Goal: Transaction & Acquisition: Purchase product/service

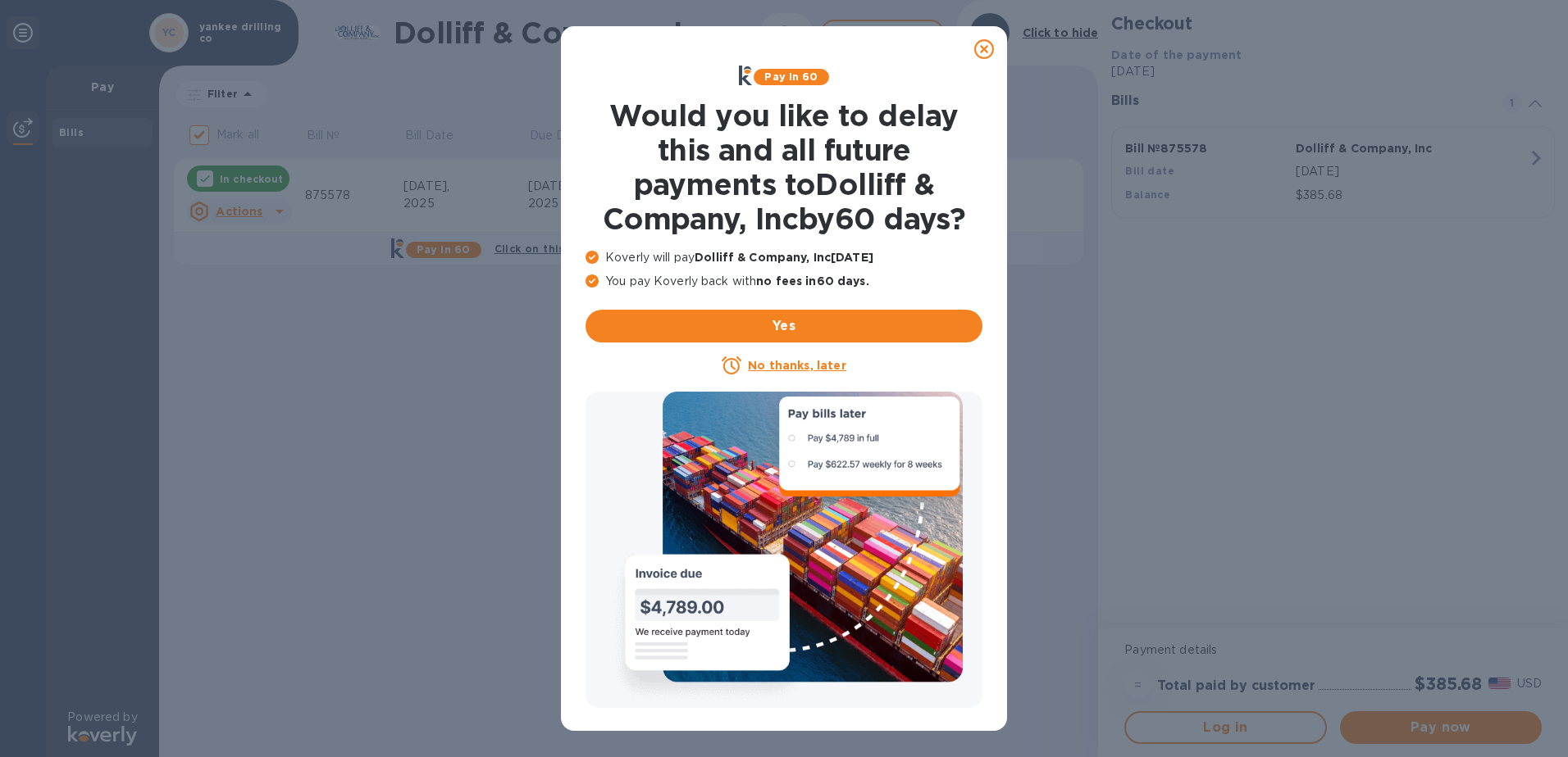
click at [982, 47] on icon at bounding box center [984, 49] width 20 height 20
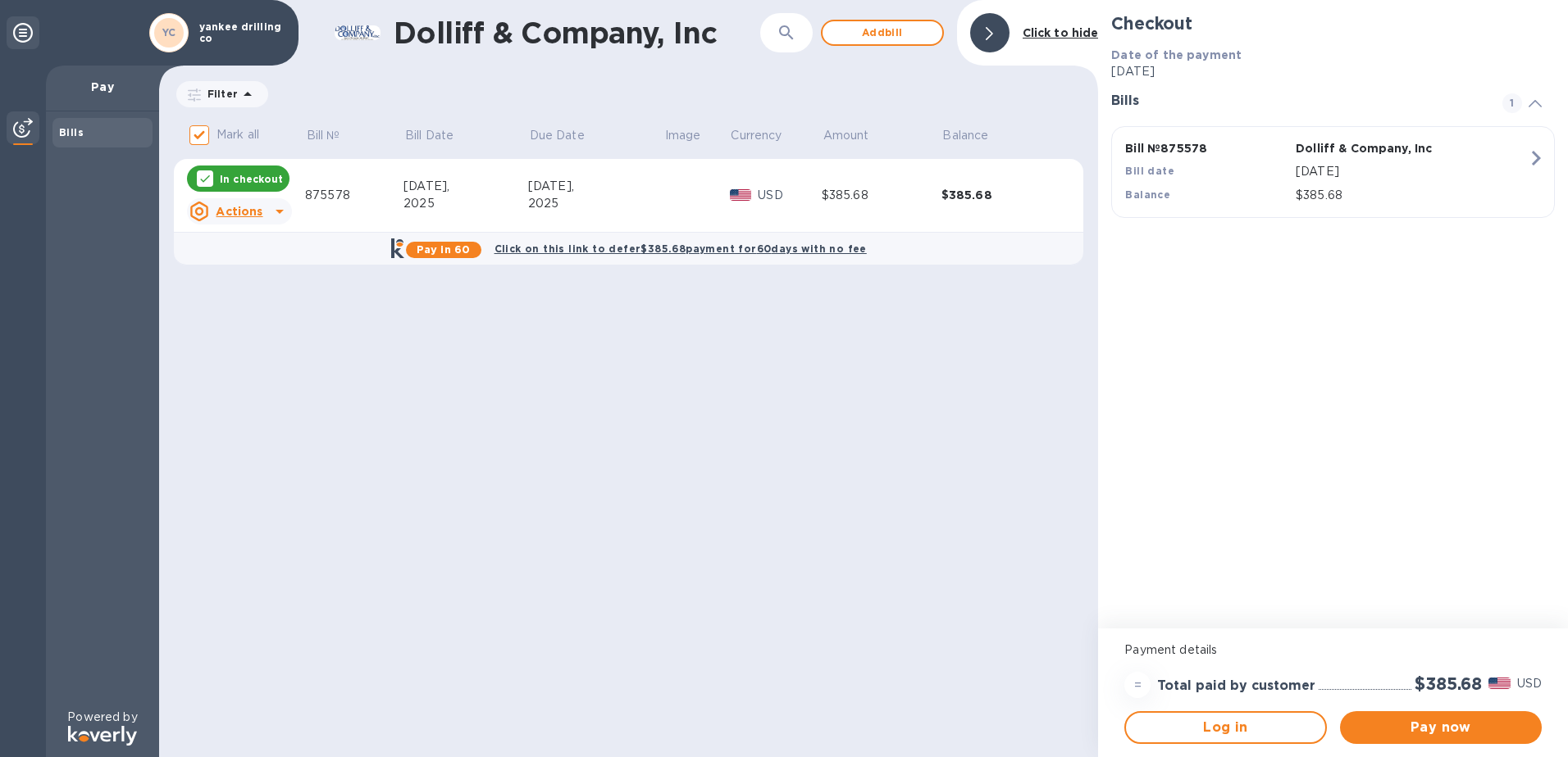
click at [262, 181] on p "In checkout" at bounding box center [252, 178] width 63 height 14
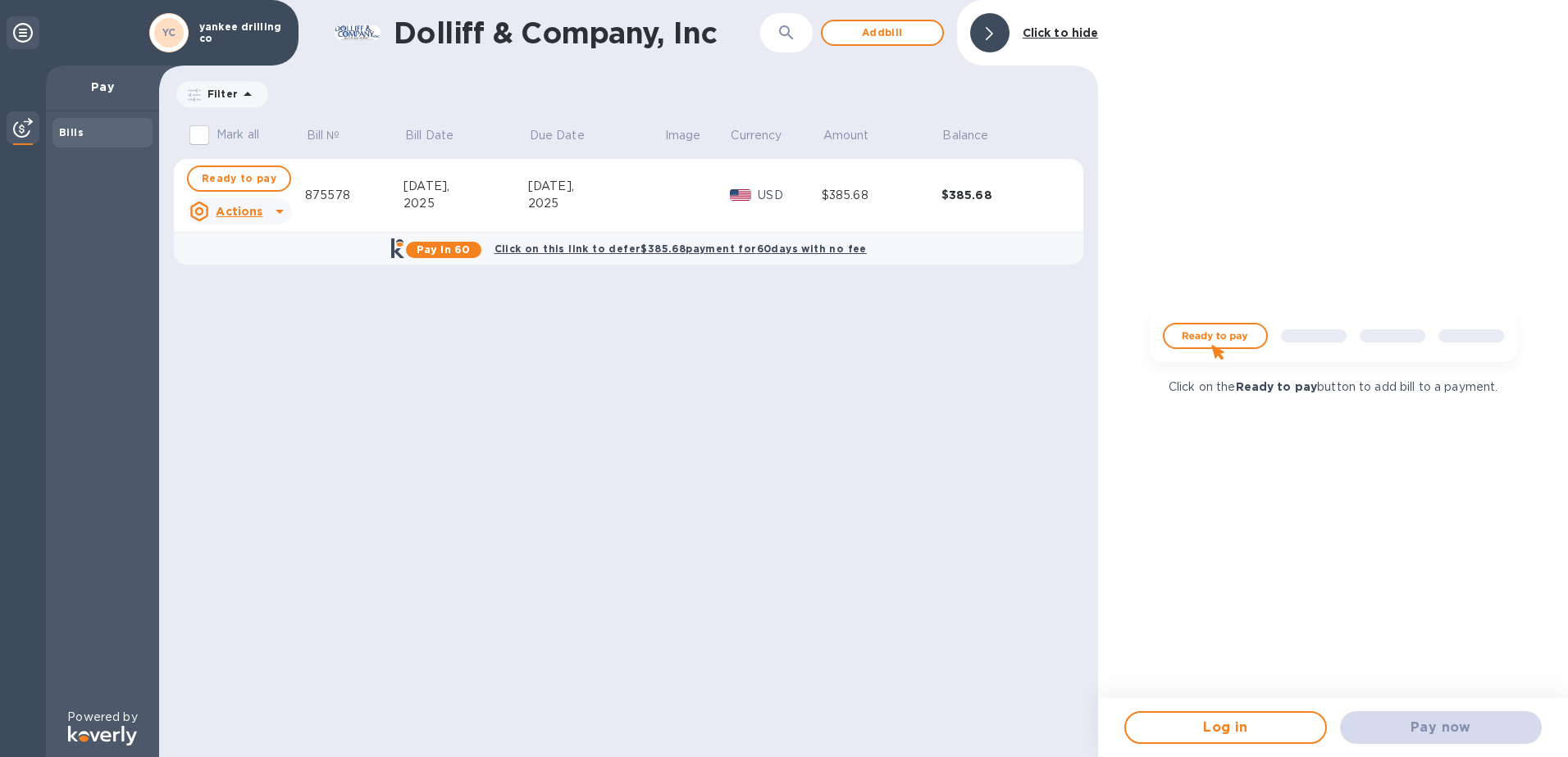
click at [1455, 730] on div "Pay now" at bounding box center [1440, 727] width 214 height 46
click at [242, 181] on span "Ready to pay" at bounding box center [239, 179] width 74 height 20
checkbox input "true"
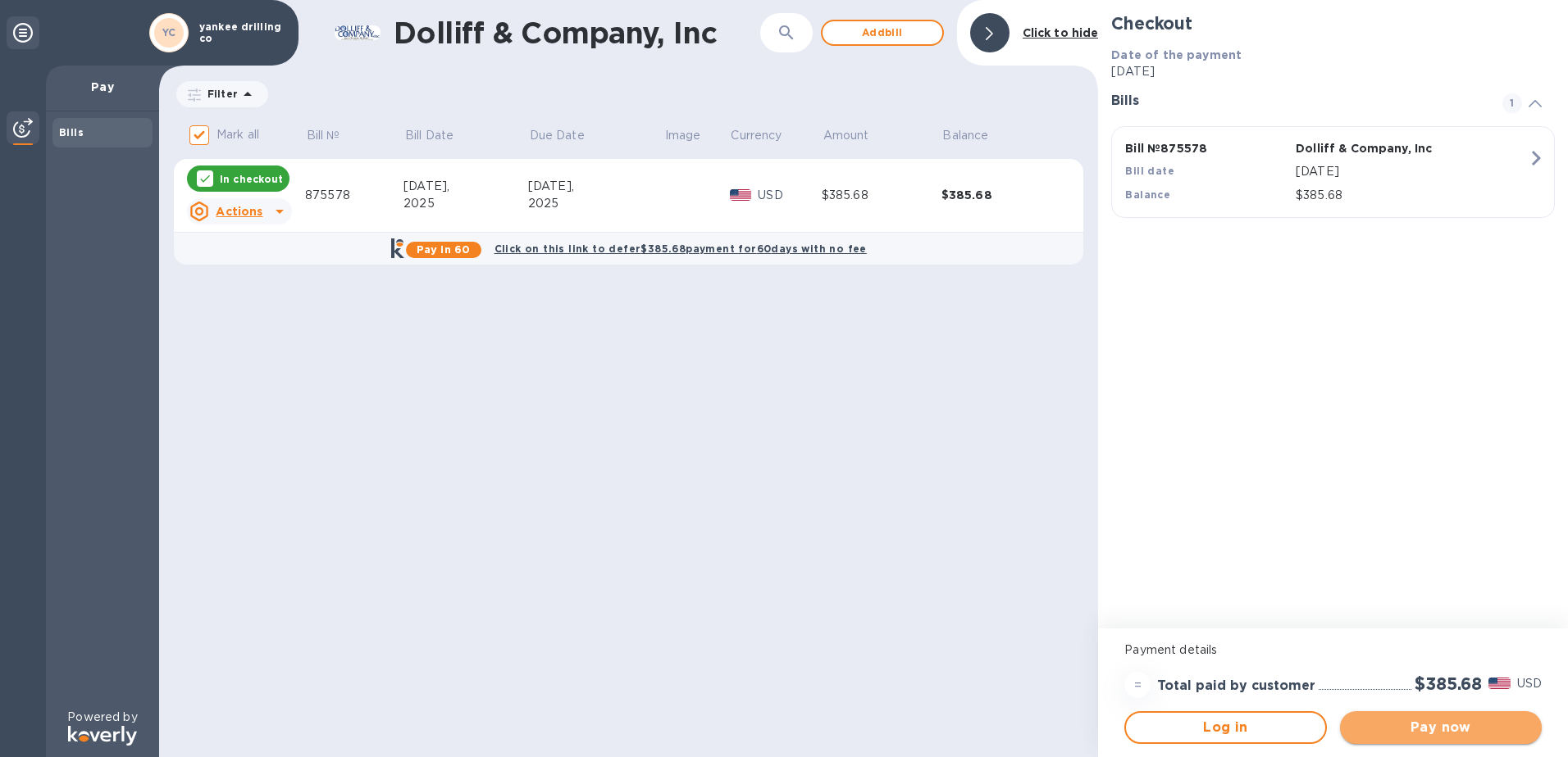
click at [1393, 721] on span "Pay now" at bounding box center [1440, 728] width 176 height 20
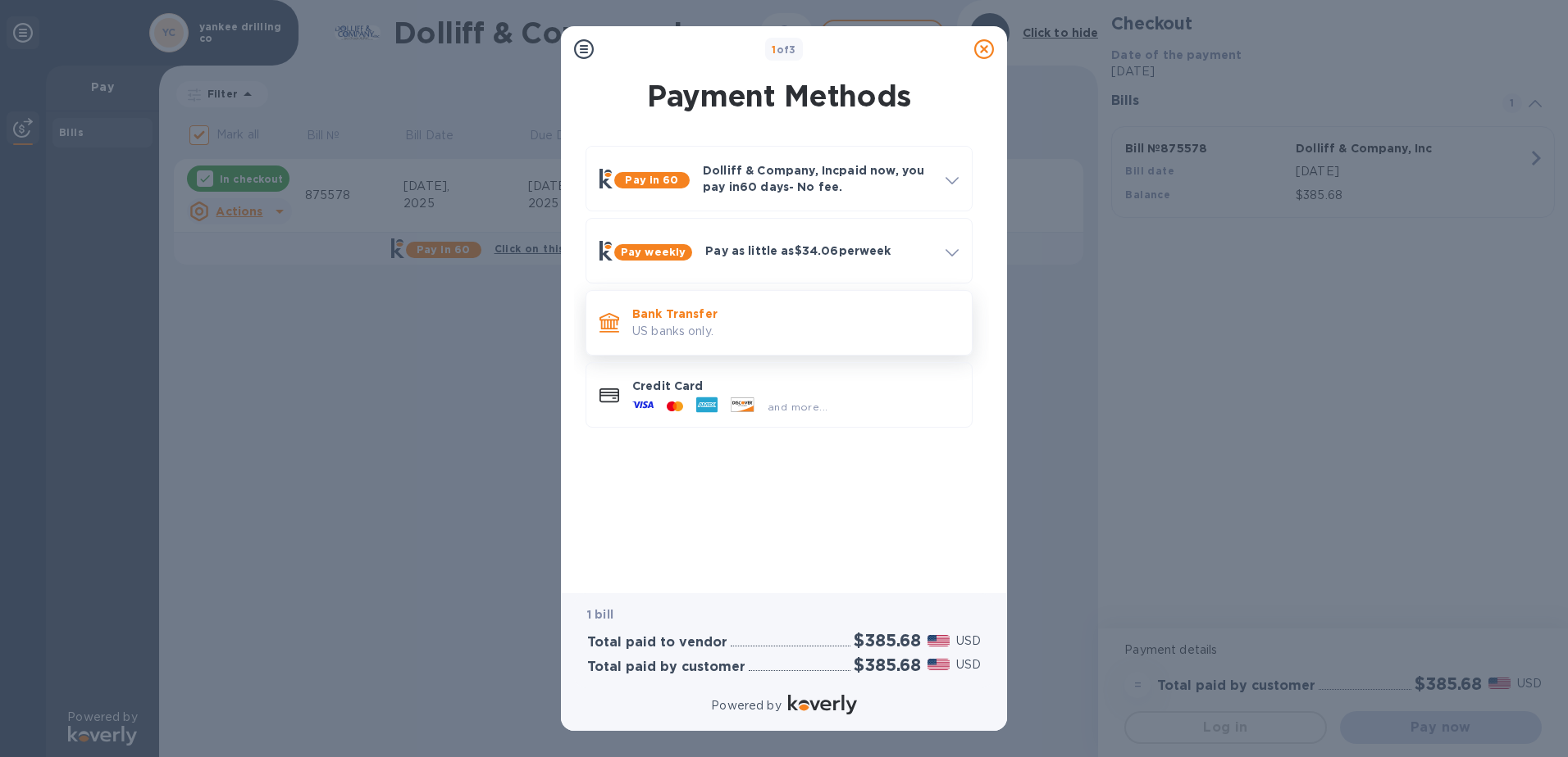
click at [659, 313] on p "Bank Transfer" at bounding box center [795, 314] width 327 height 16
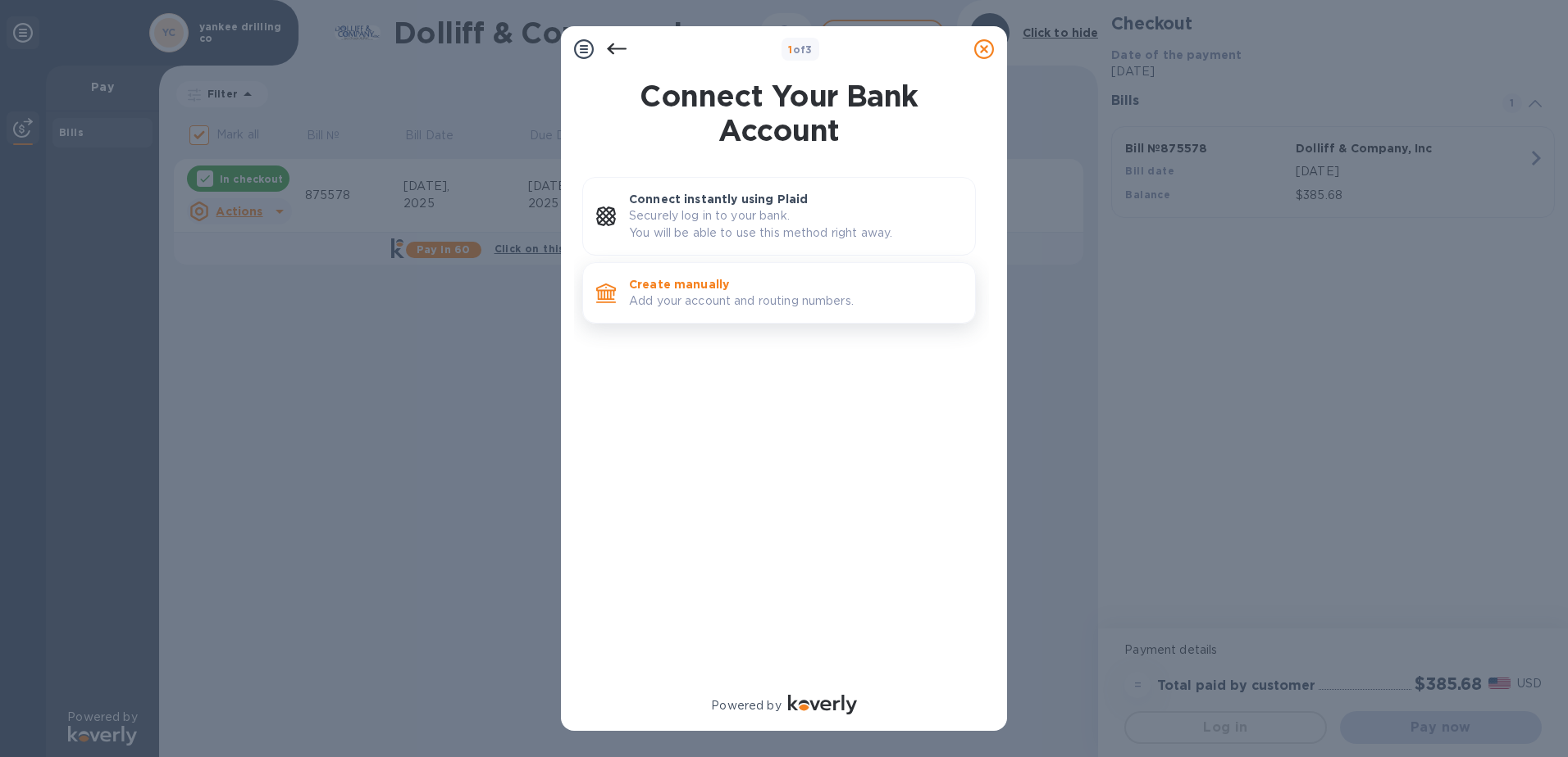
click at [676, 287] on p "Create manually" at bounding box center [795, 284] width 333 height 16
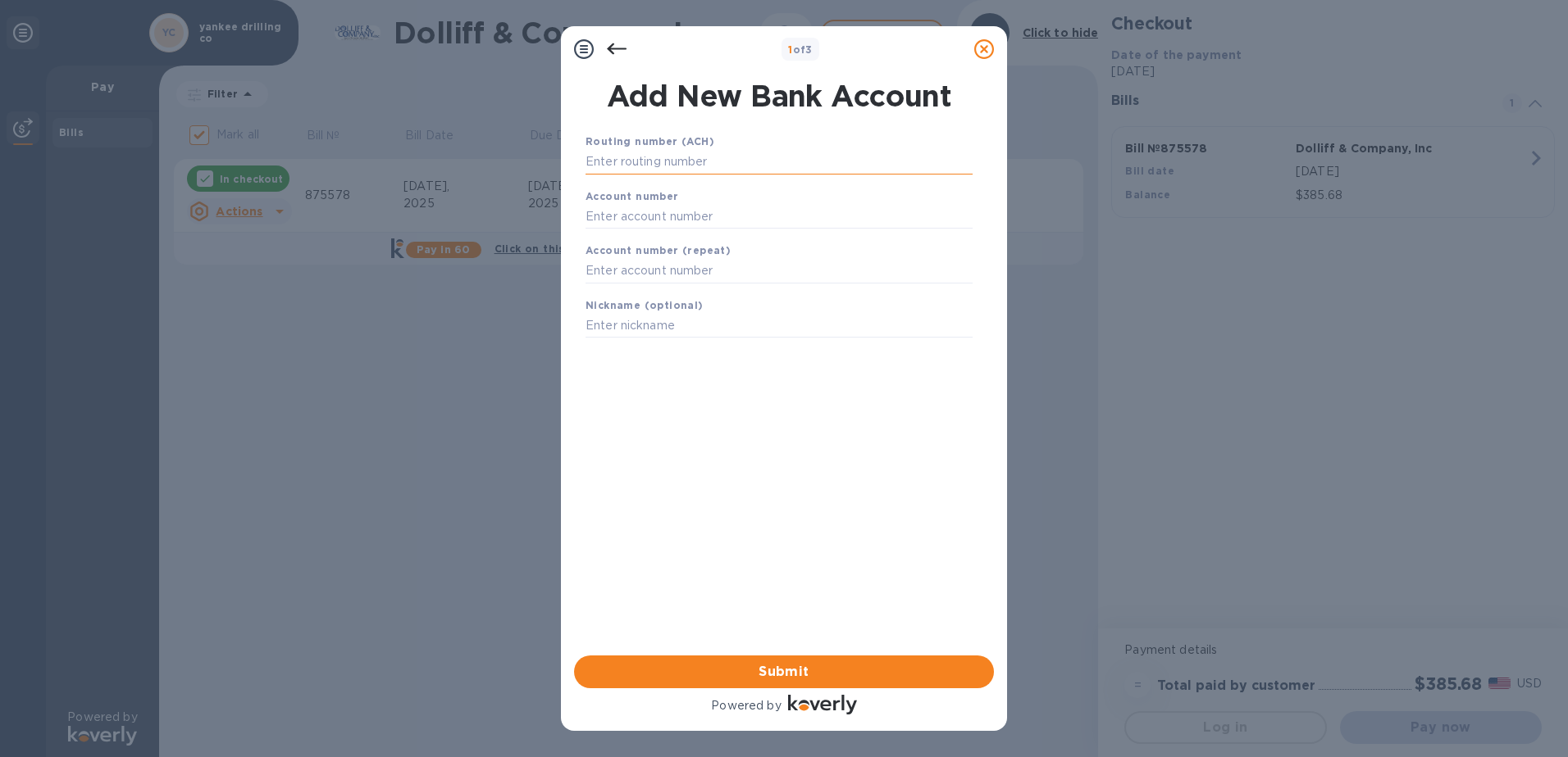
click at [643, 156] on input "text" at bounding box center [779, 162] width 387 height 24
type input "011000138"
click at [658, 229] on input "text" at bounding box center [779, 236] width 387 height 24
type input "54189436"
click at [651, 287] on input "text" at bounding box center [779, 291] width 387 height 24
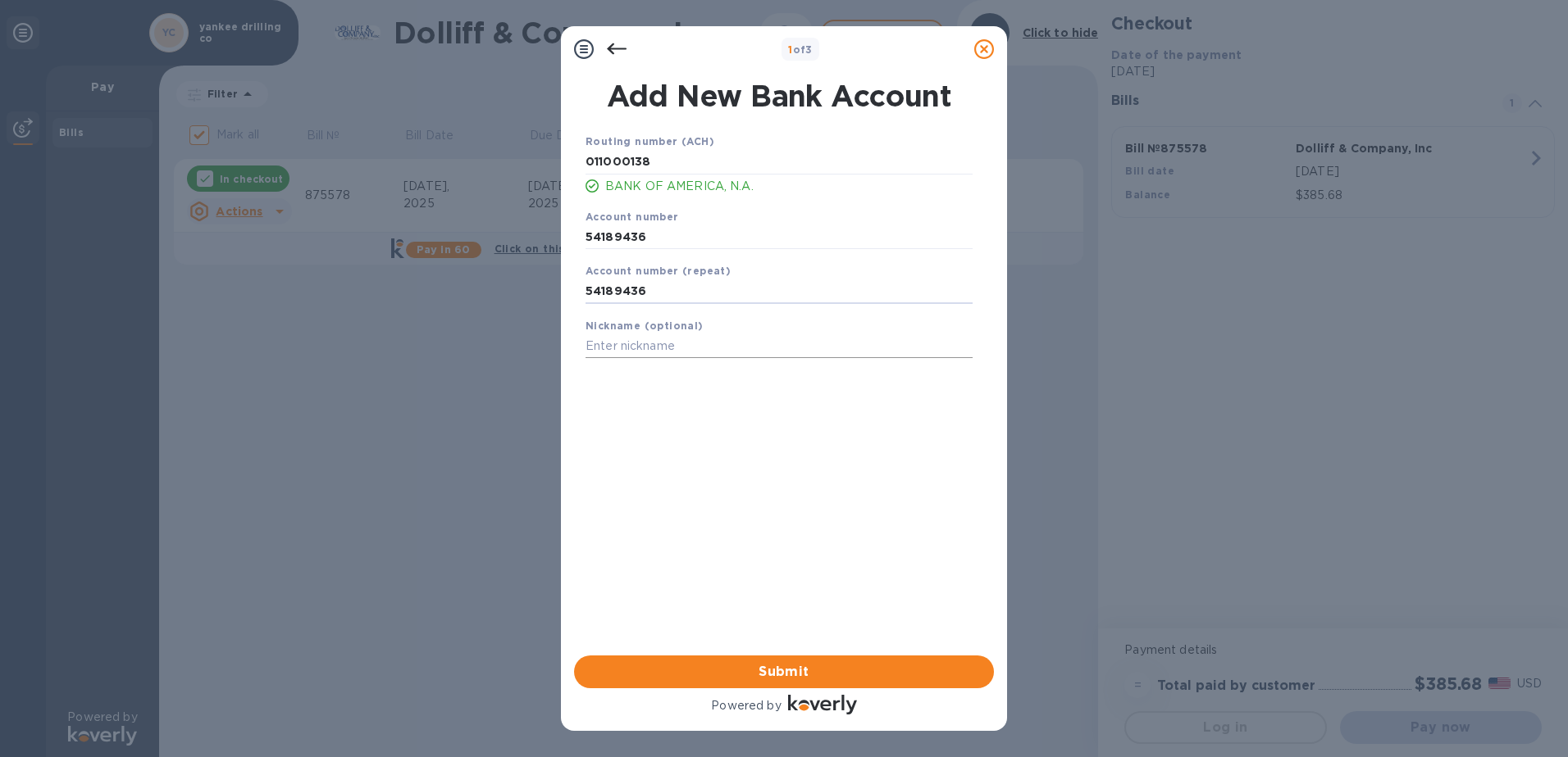
type input "54189436"
click at [659, 350] on input "text" at bounding box center [779, 346] width 387 height 24
type input "yankee"
click at [798, 676] on span "Submit" at bounding box center [784, 672] width 394 height 20
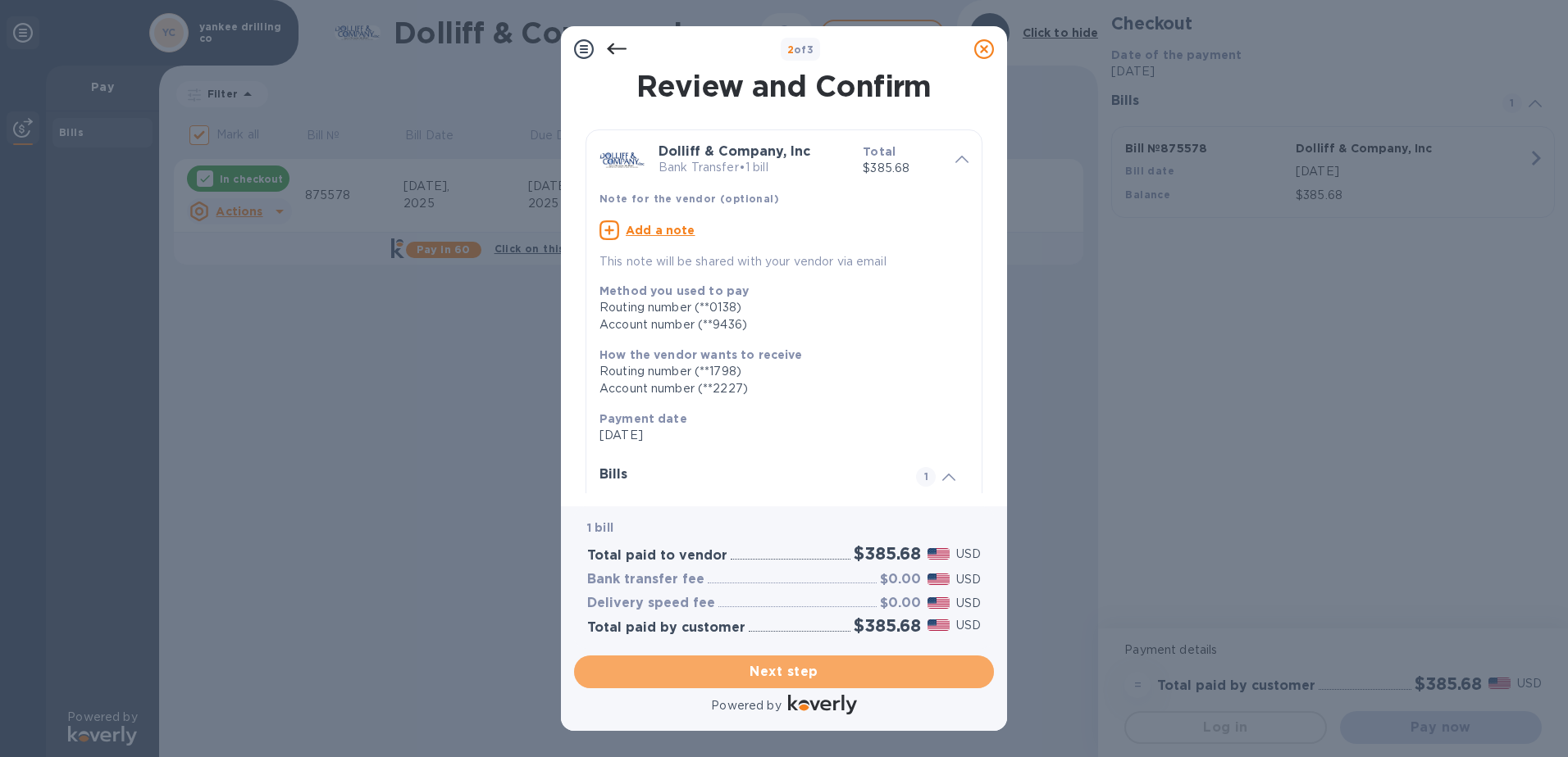
click at [798, 668] on span "Next step" at bounding box center [784, 672] width 394 height 20
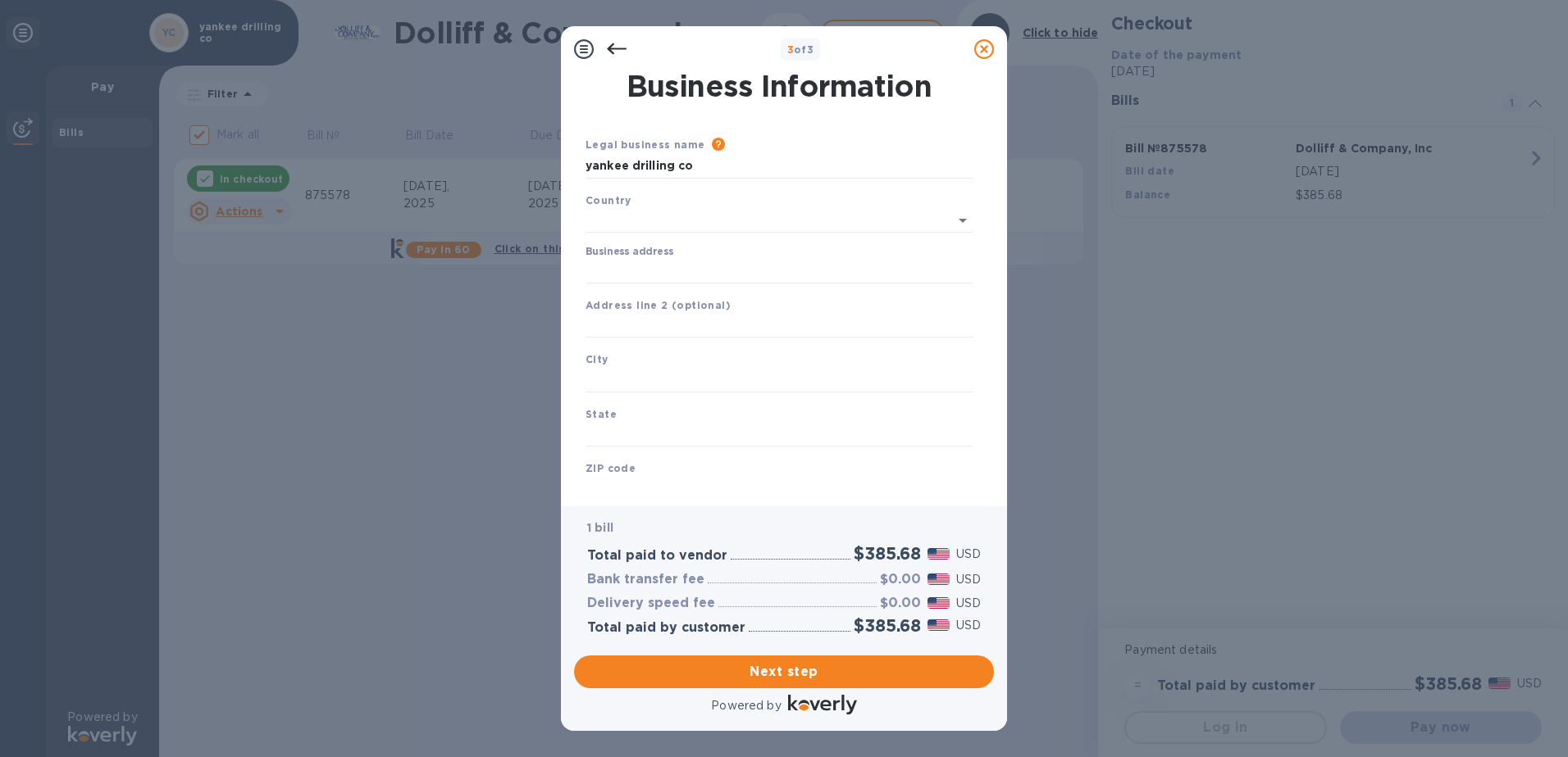
type input "[GEOGRAPHIC_DATA]"
click at [635, 266] on input "Business address" at bounding box center [779, 268] width 387 height 24
type input "[STREET_ADDRESS]"
type input "[GEOGRAPHIC_DATA]"
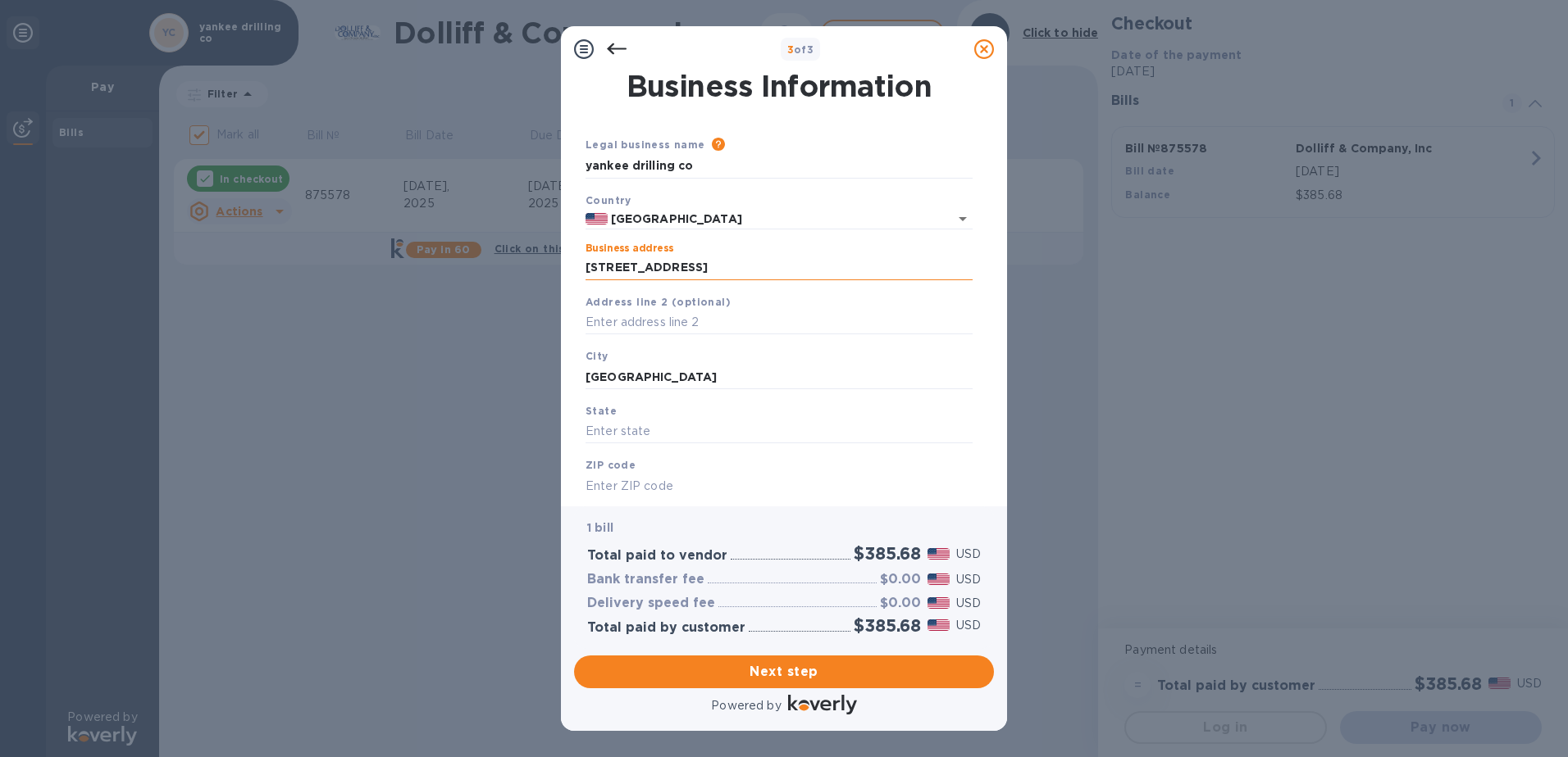
type input "ma"
type input "02762"
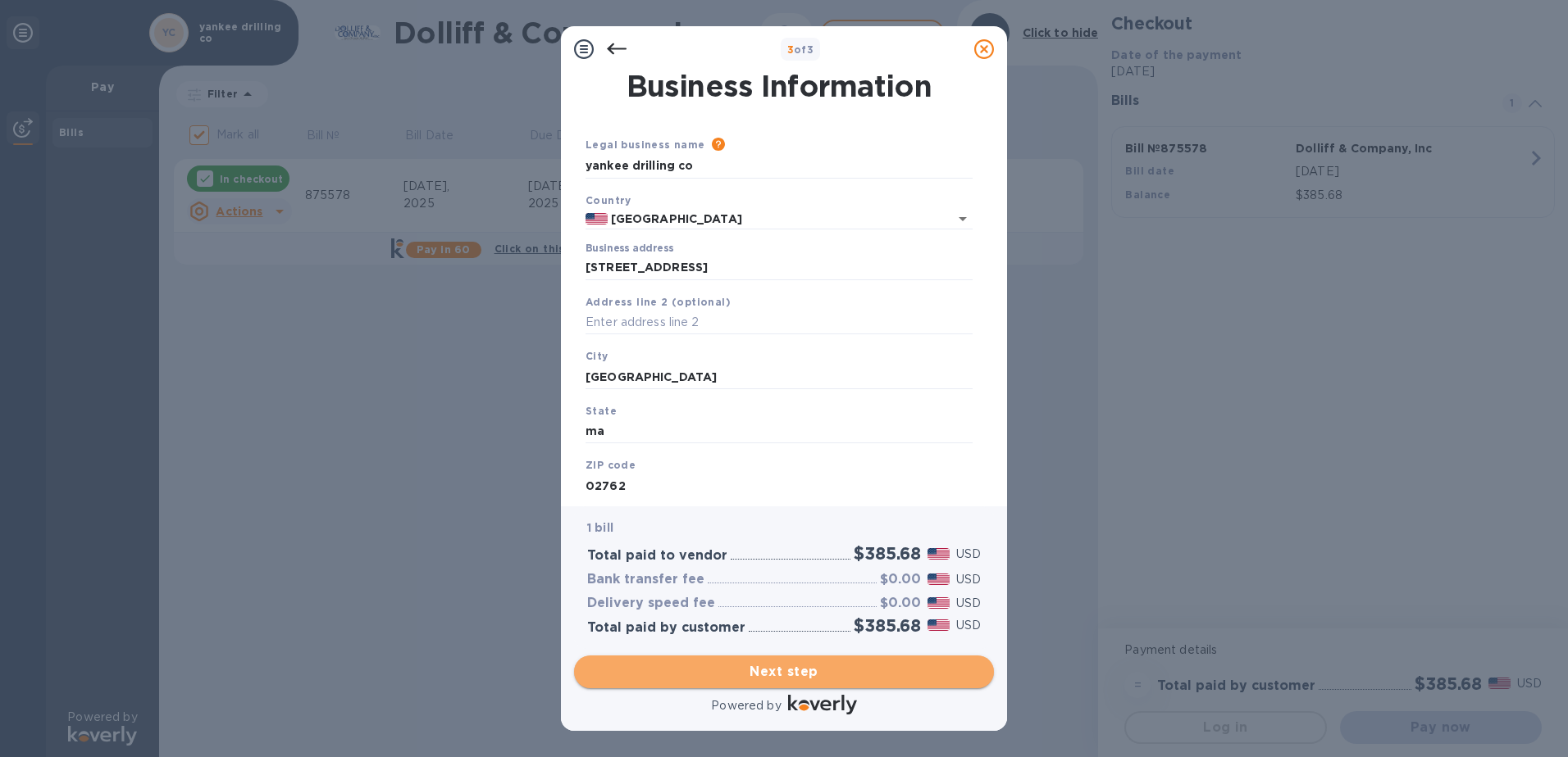
click at [814, 670] on span "Next step" at bounding box center [784, 672] width 394 height 20
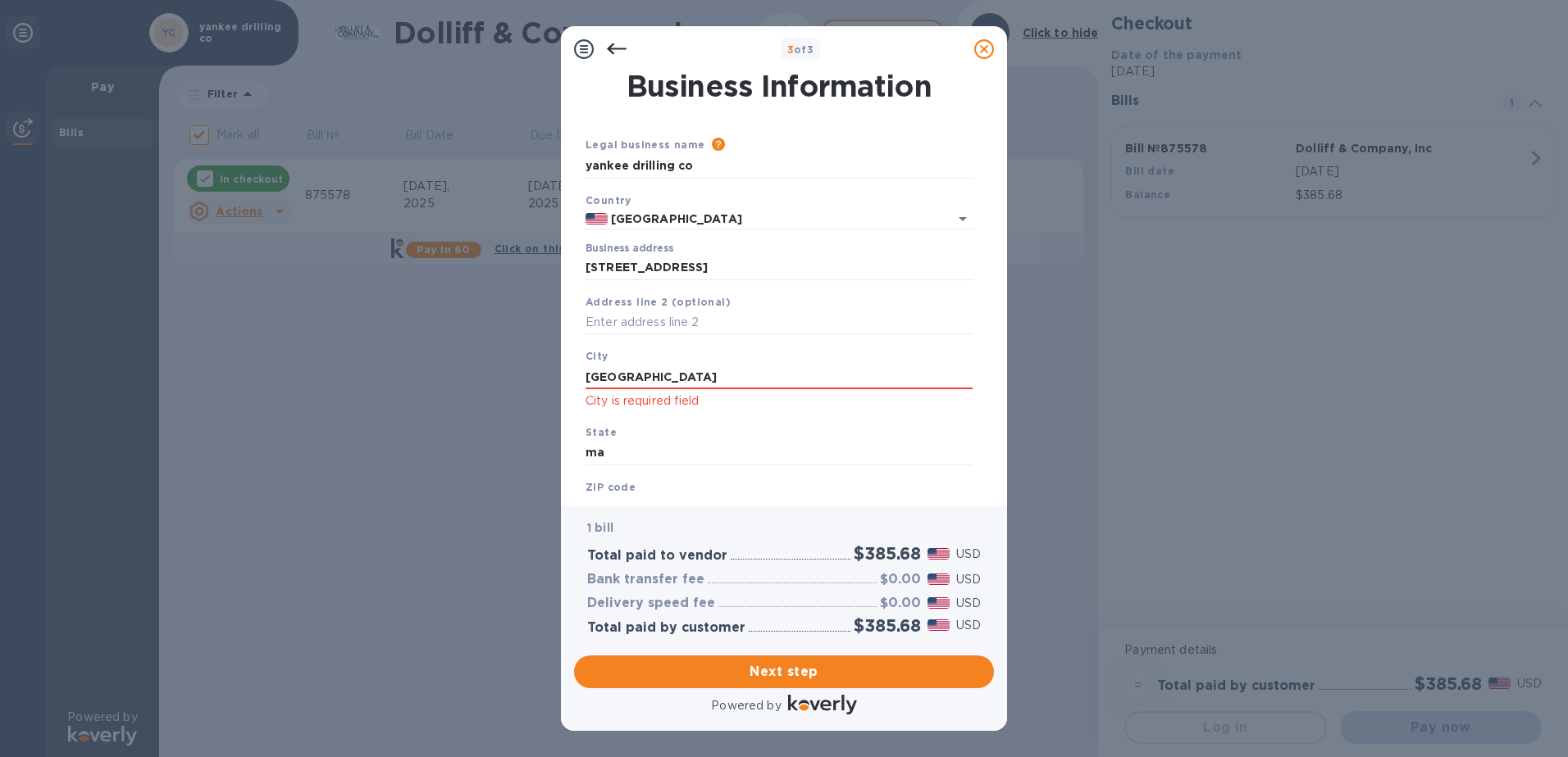
drag, startPoint x: 690, startPoint y: 376, endPoint x: 570, endPoint y: 365, distance: 120.5
click at [570, 365] on div "Business Information Legal business name Please provide the legal name that app…" at bounding box center [784, 289] width 446 height 434
type input "[GEOGRAPHIC_DATA]"
click at [765, 673] on span "Next step" at bounding box center [784, 672] width 394 height 20
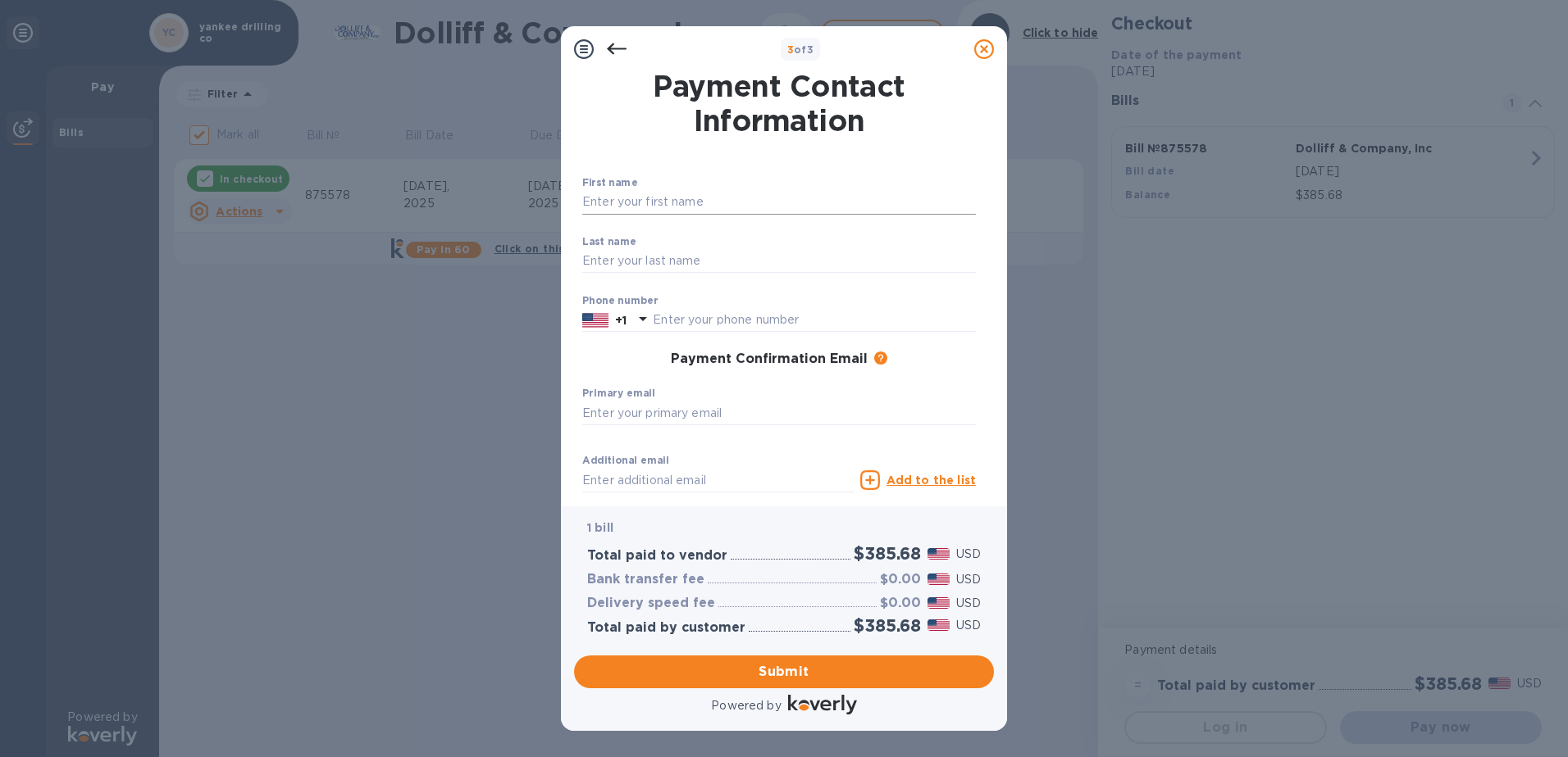
click at [651, 193] on input "text" at bounding box center [778, 202] width 394 height 24
type input "[PERSON_NAME]"
type input "5087260783"
type input "[EMAIL_ADDRESS][DOMAIN_NAME]"
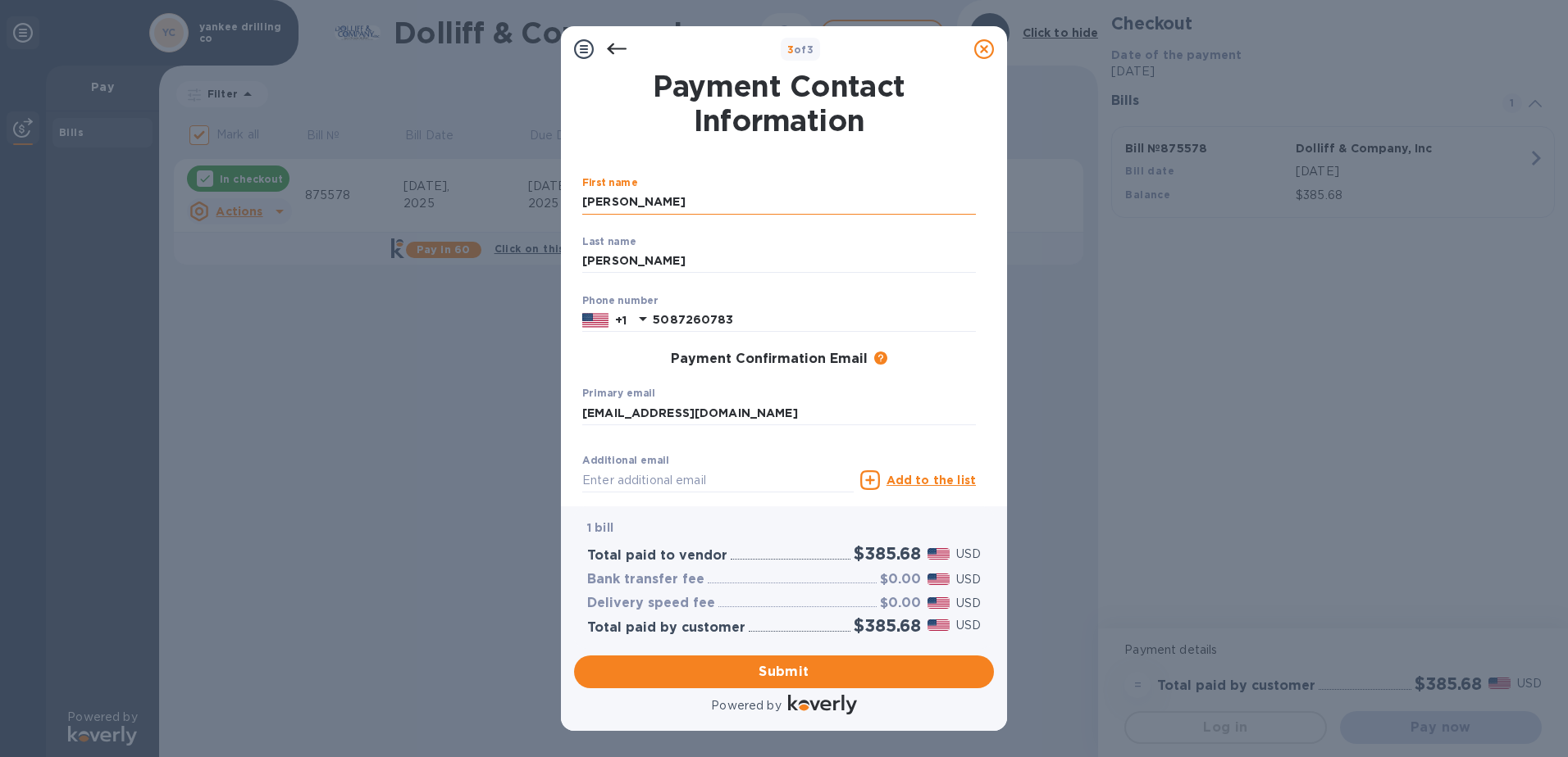
type input "[EMAIL_ADDRESS][DOMAIN_NAME]"
click at [813, 674] on span "Submit" at bounding box center [784, 672] width 394 height 20
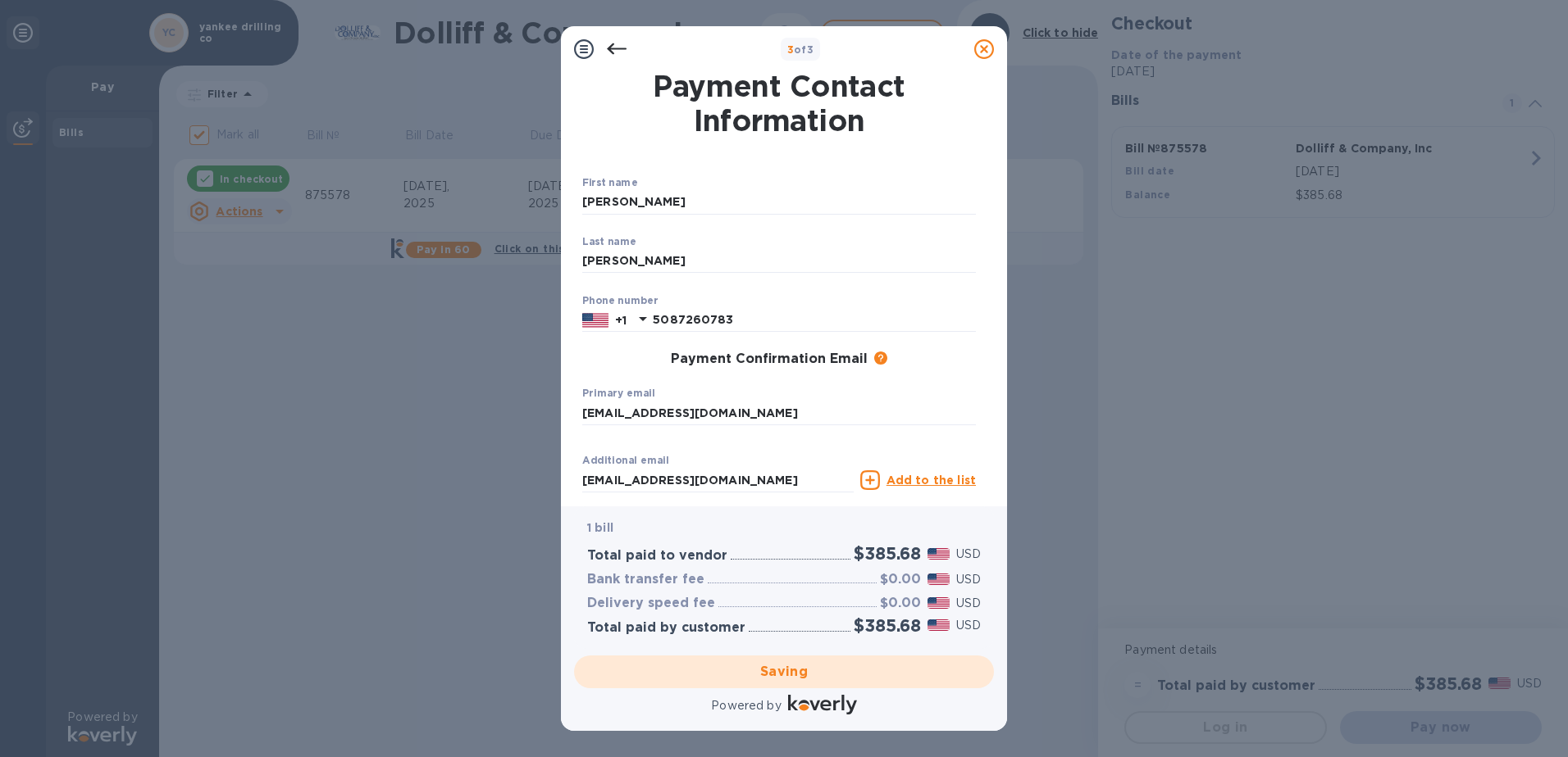
checkbox input "false"
